Goal: Transaction & Acquisition: Purchase product/service

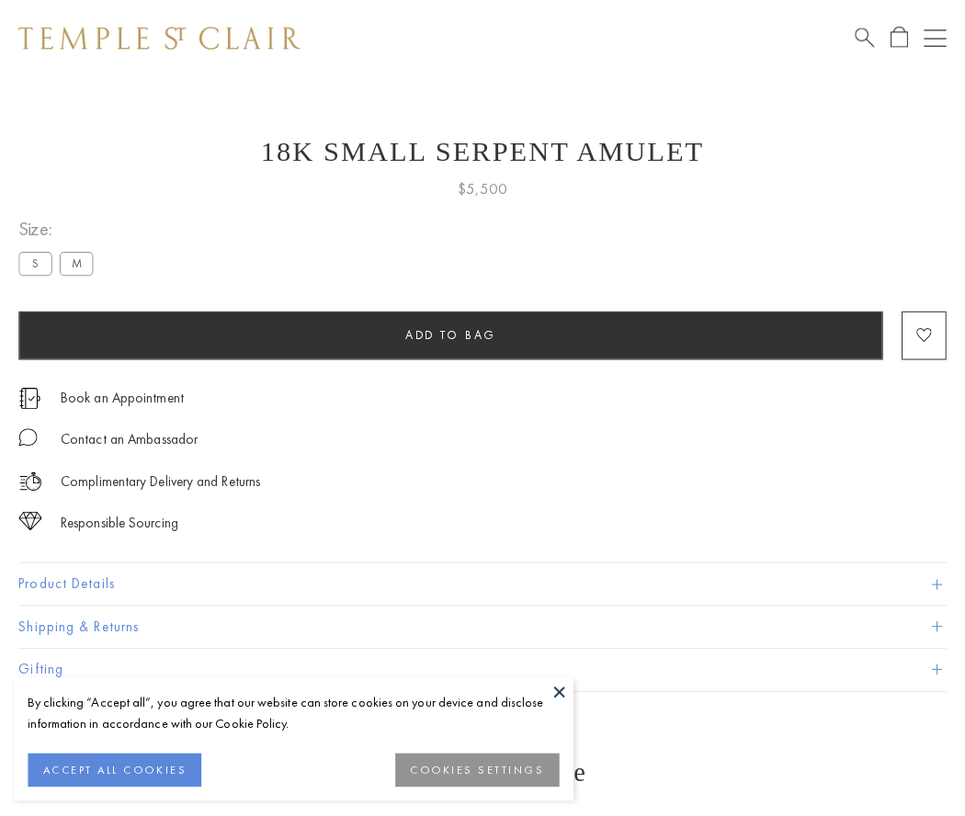
scroll to position [17, 0]
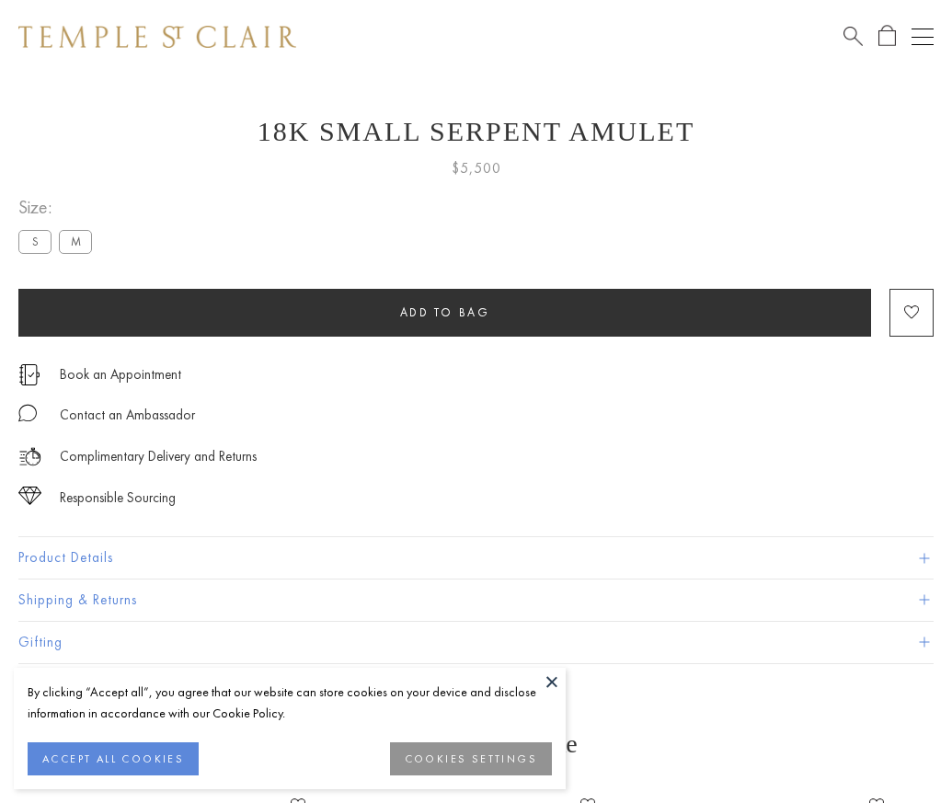
click at [444, 312] on span "Add to bag" at bounding box center [445, 312] width 90 height 16
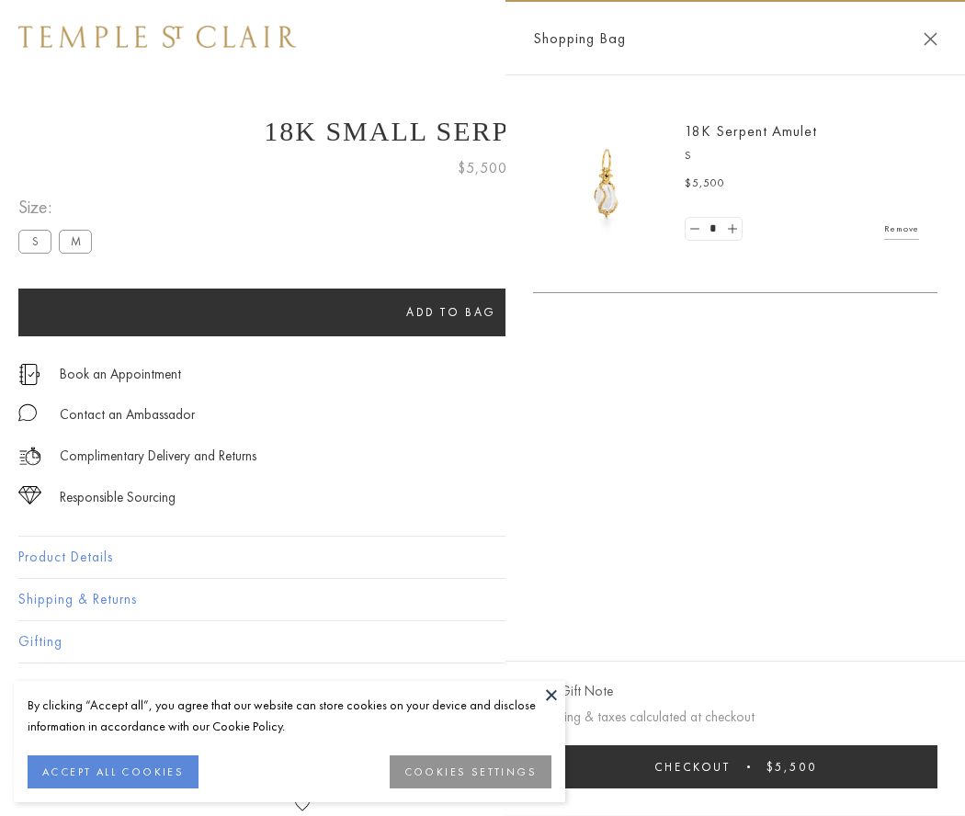
click at [769, 767] on button "Checkout $5,500" at bounding box center [735, 767] width 405 height 43
